Goal: Ask a question

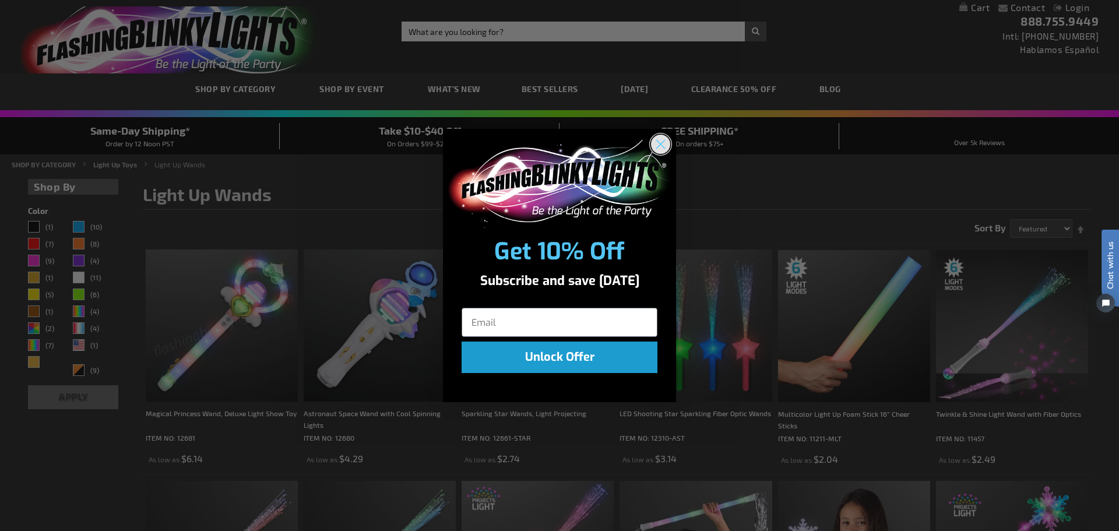
click at [664, 144] on circle "Close dialog" at bounding box center [660, 144] width 19 height 19
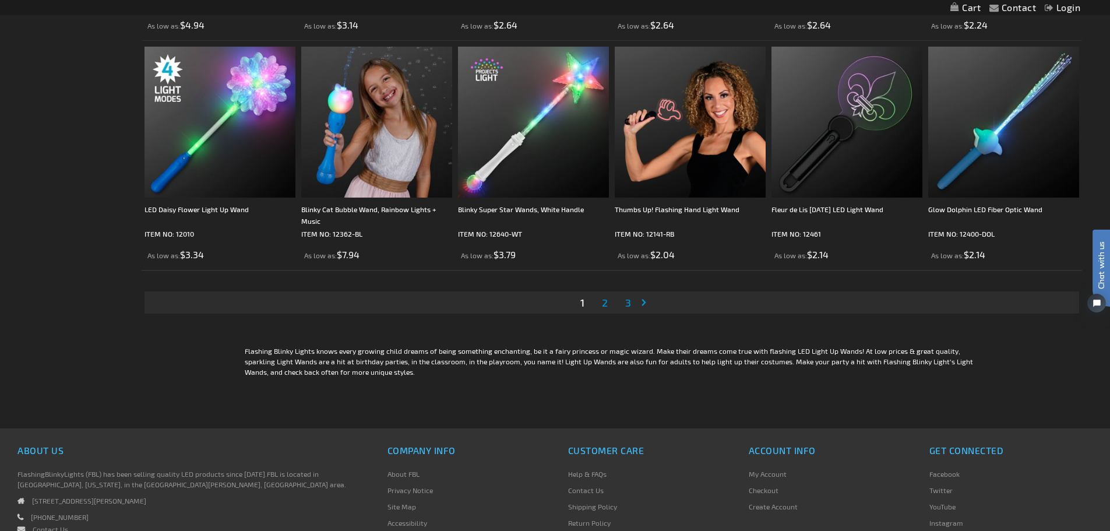
scroll to position [2331, 0]
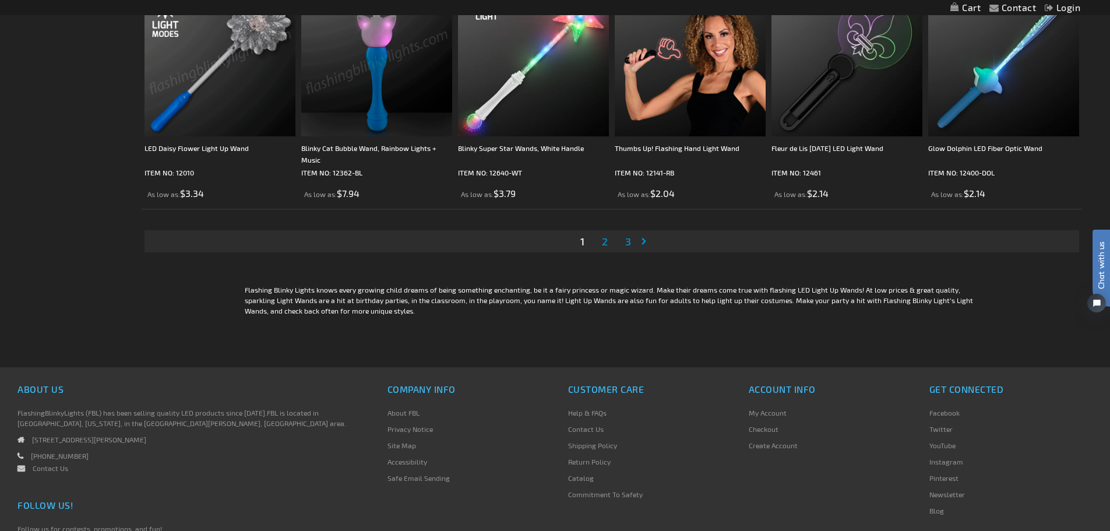
click at [649, 238] on link "Page Next" at bounding box center [646, 240] width 12 height 17
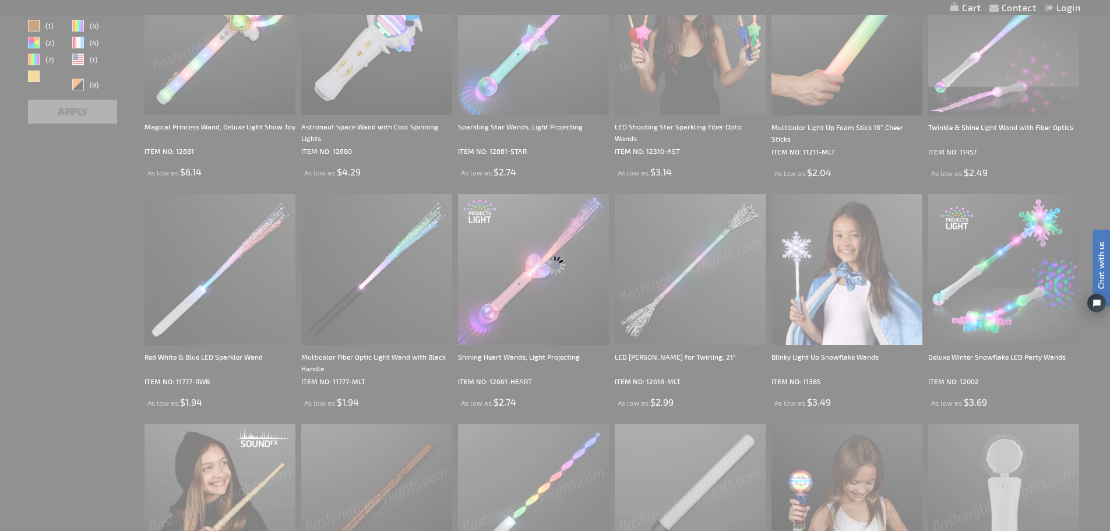
scroll to position [146, 0]
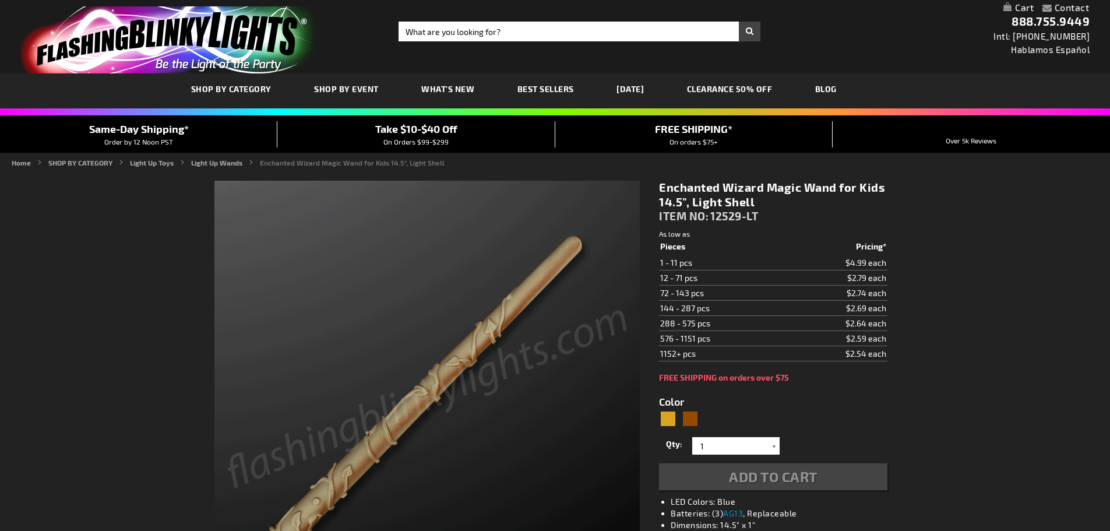
type input "5633"
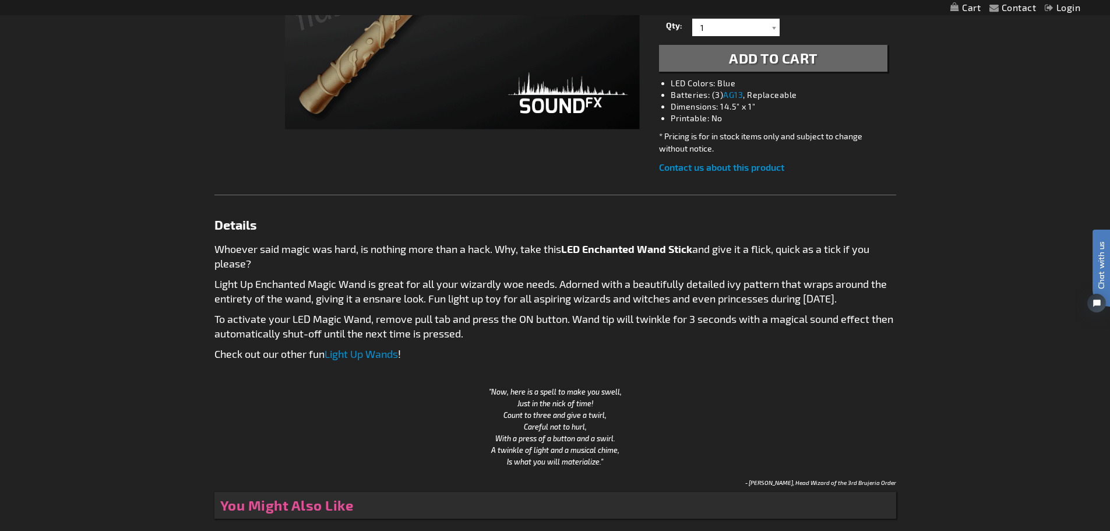
scroll to position [468, 0]
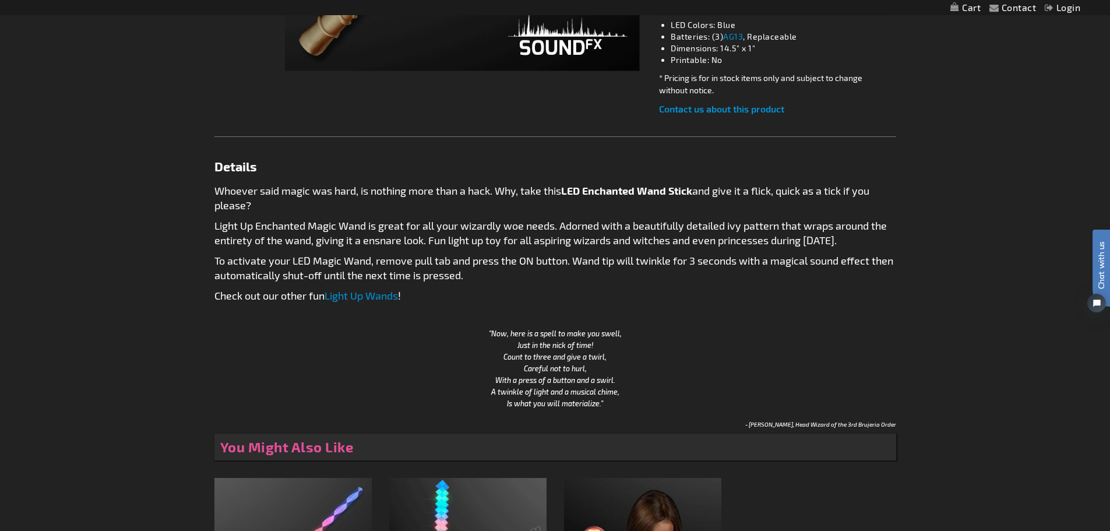
click at [373, 295] on link "Light Up Wands" at bounding box center [361, 295] width 73 height 13
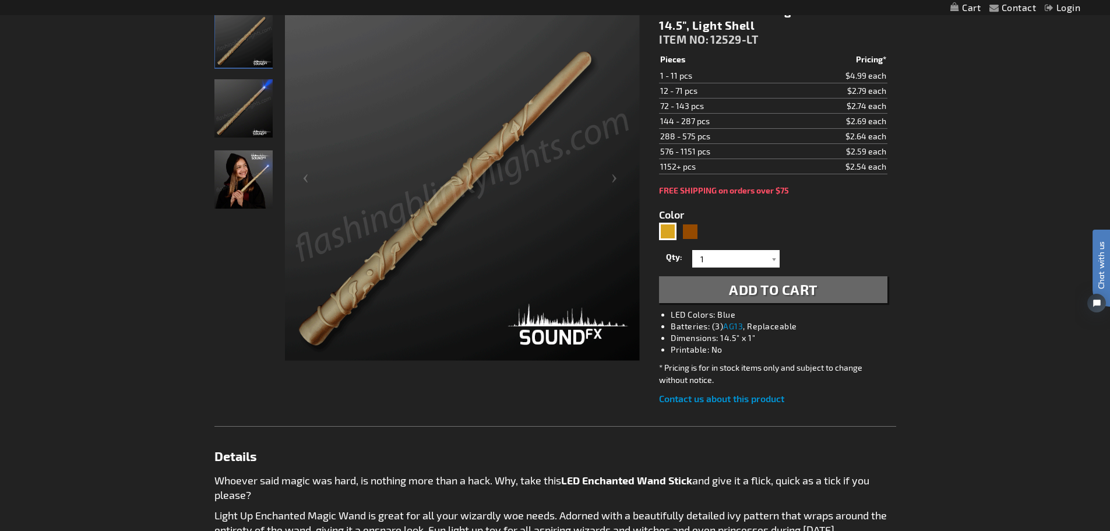
scroll to position [120, 0]
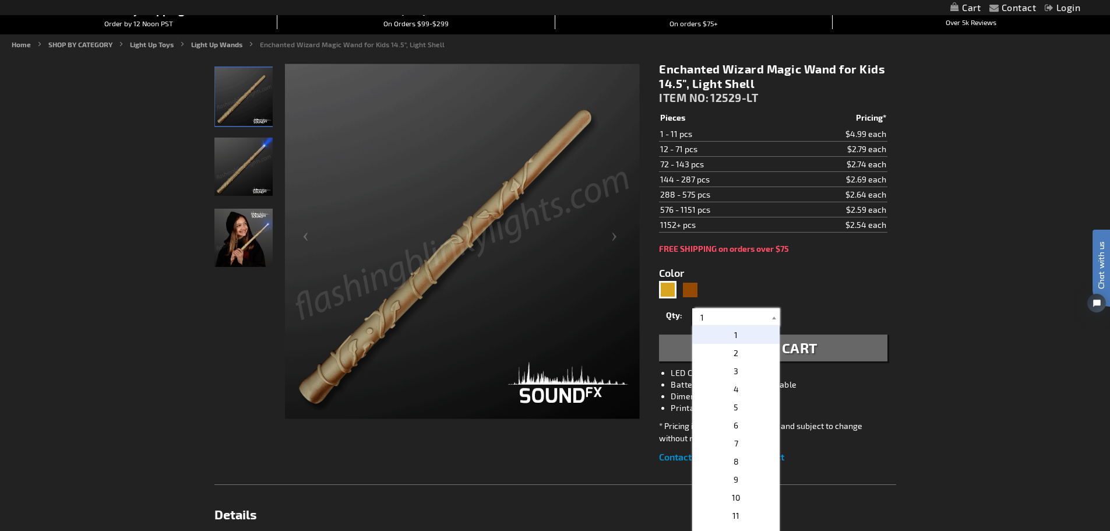
click at [714, 323] on input "1" at bounding box center [737, 316] width 84 height 17
click at [737, 379] on p "24" at bounding box center [735, 377] width 87 height 18
type input "24"
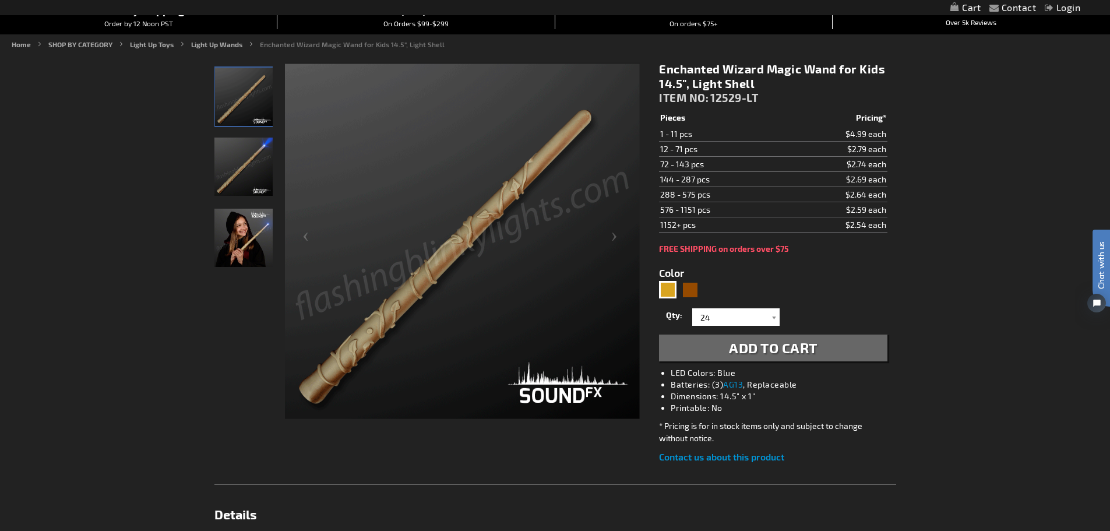
click at [738, 457] on link "Contact us about this product" at bounding box center [721, 456] width 125 height 11
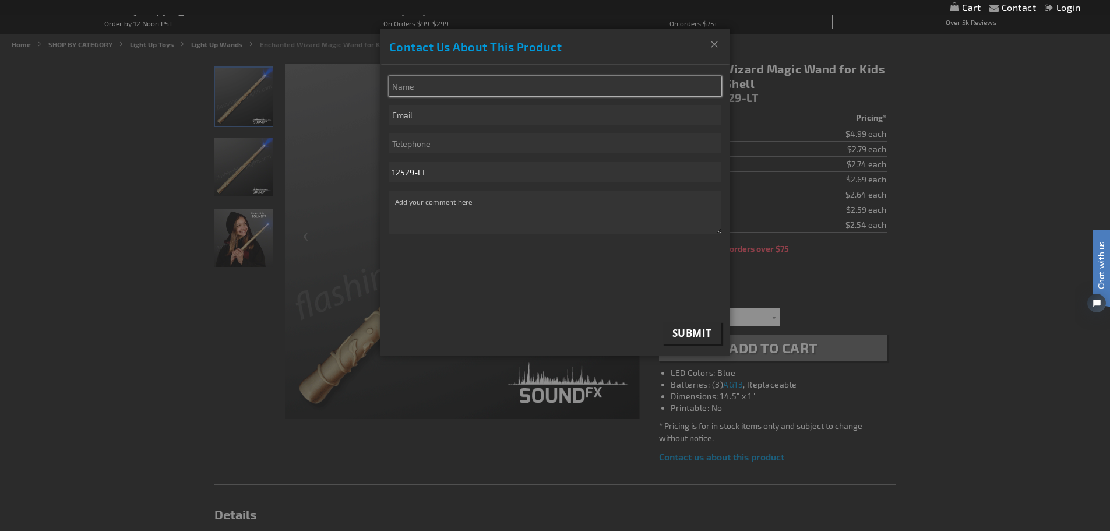
click at [535, 84] on input "* Name" at bounding box center [555, 86] width 332 height 20
type input "Cassandra Horn"
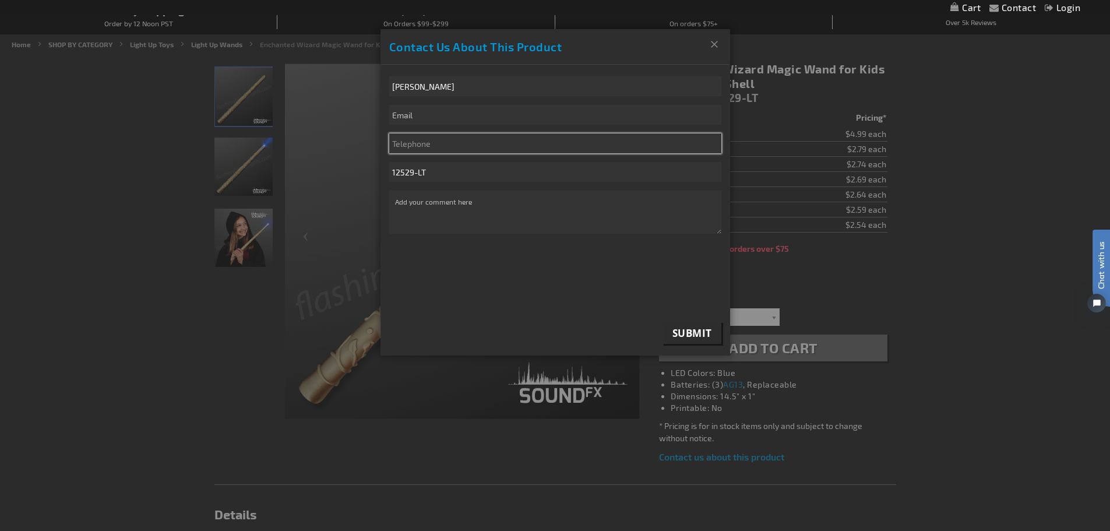
type input "9094555099"
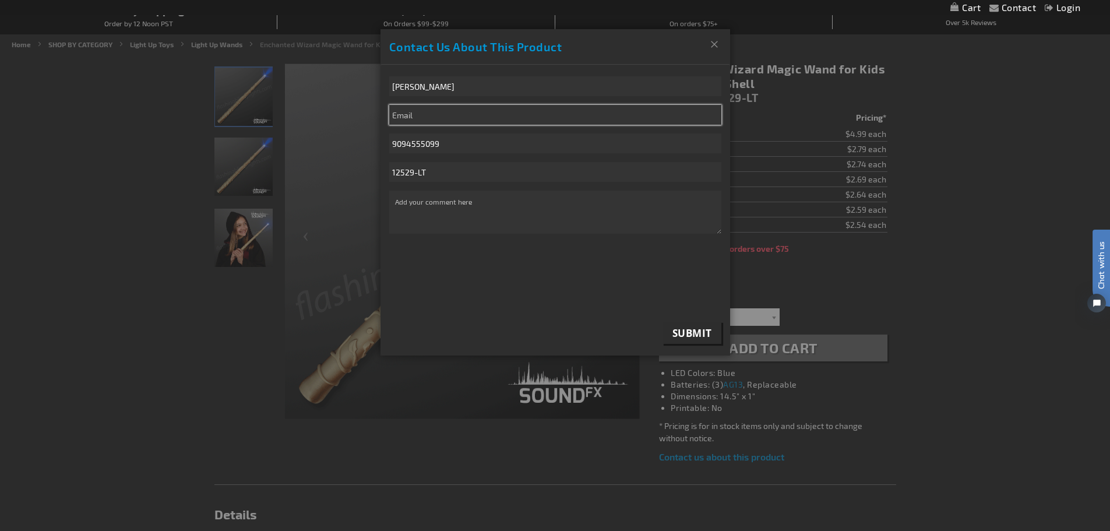
click at [498, 116] on input "email" at bounding box center [555, 115] width 332 height 20
type input "cassierhorn@gmail.com"
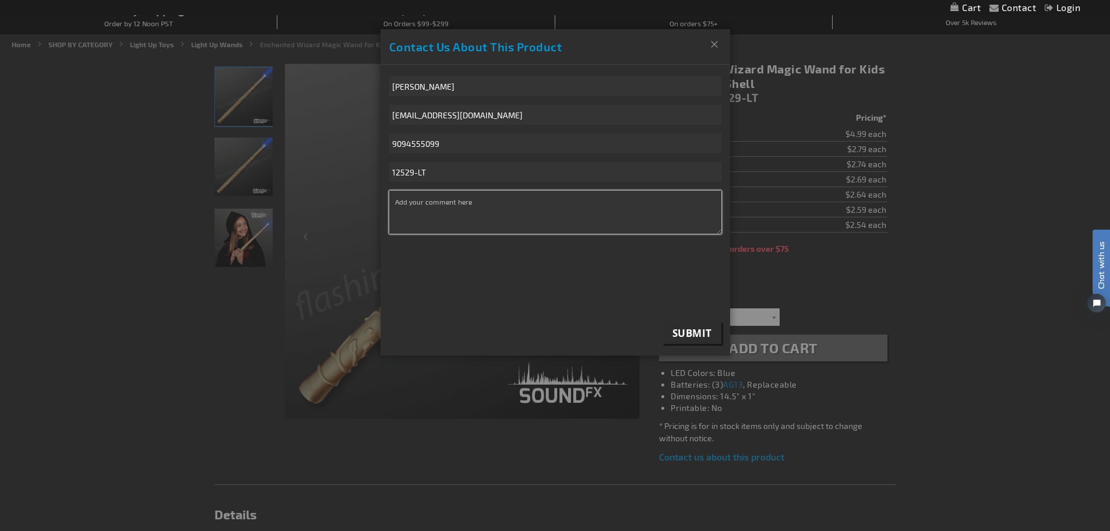
click at [438, 216] on textarea "* Comment" at bounding box center [555, 212] width 332 height 43
type textarea "W"
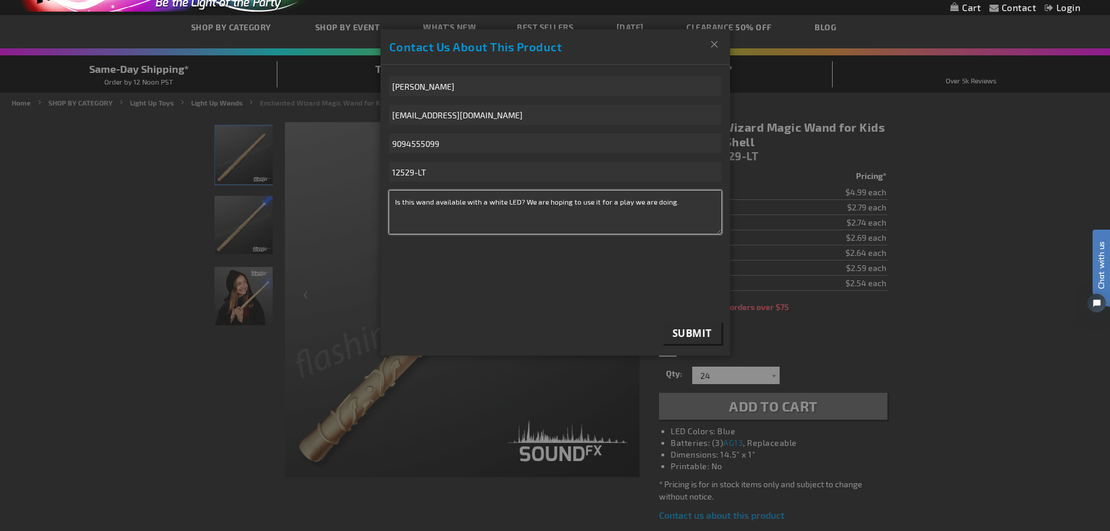
type textarea "Is this wand available with a white LED? We are hoping to use it for a play we …"
click at [697, 331] on span "Submit" at bounding box center [692, 332] width 40 height 13
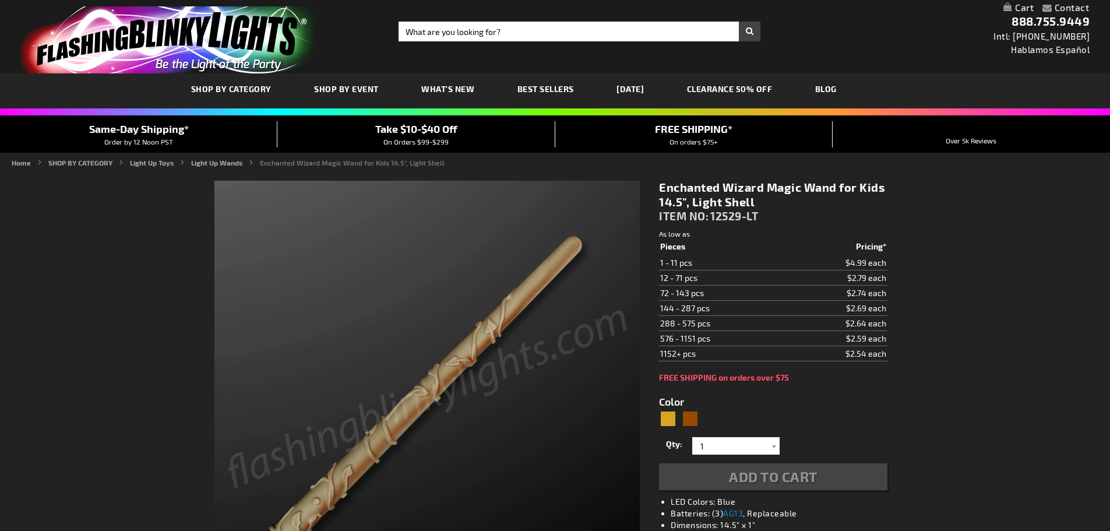
scroll to position [62, 0]
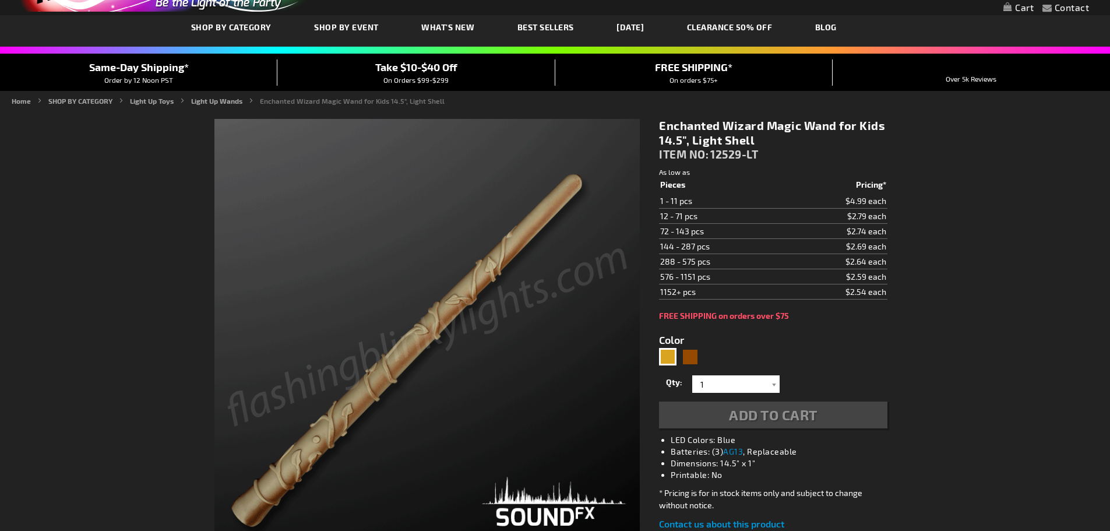
type input "5633"
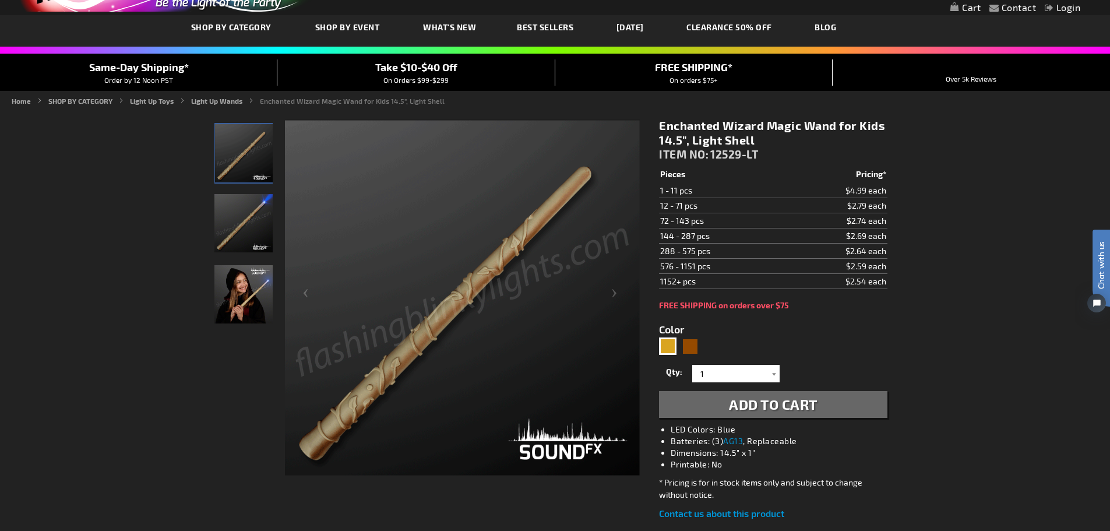
scroll to position [0, 0]
